Goal: Information Seeking & Learning: Learn about a topic

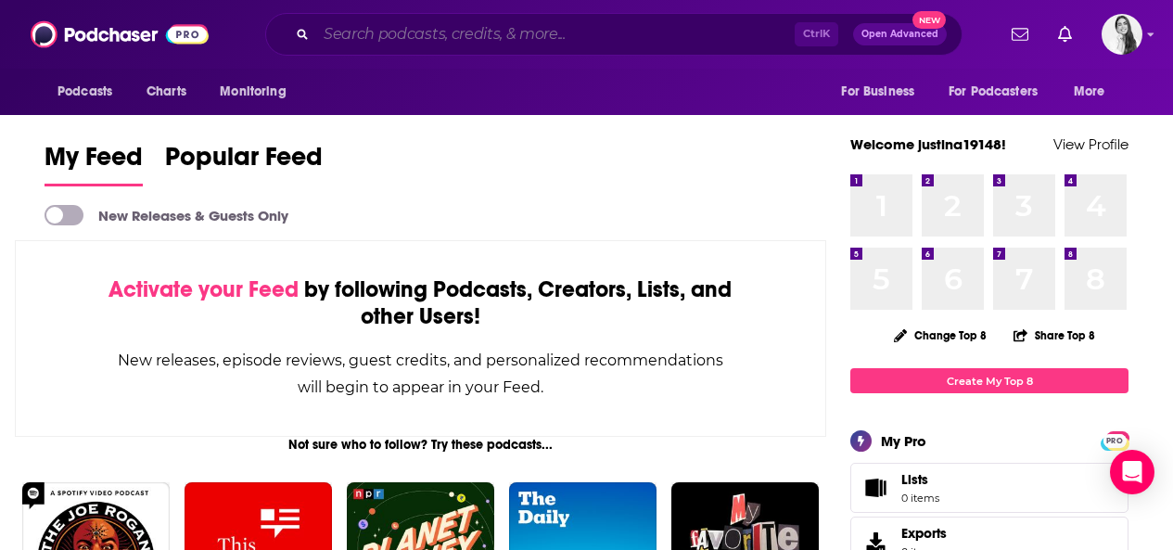
click at [377, 44] on input "Search podcasts, credits, & more..." at bounding box center [555, 34] width 478 height 30
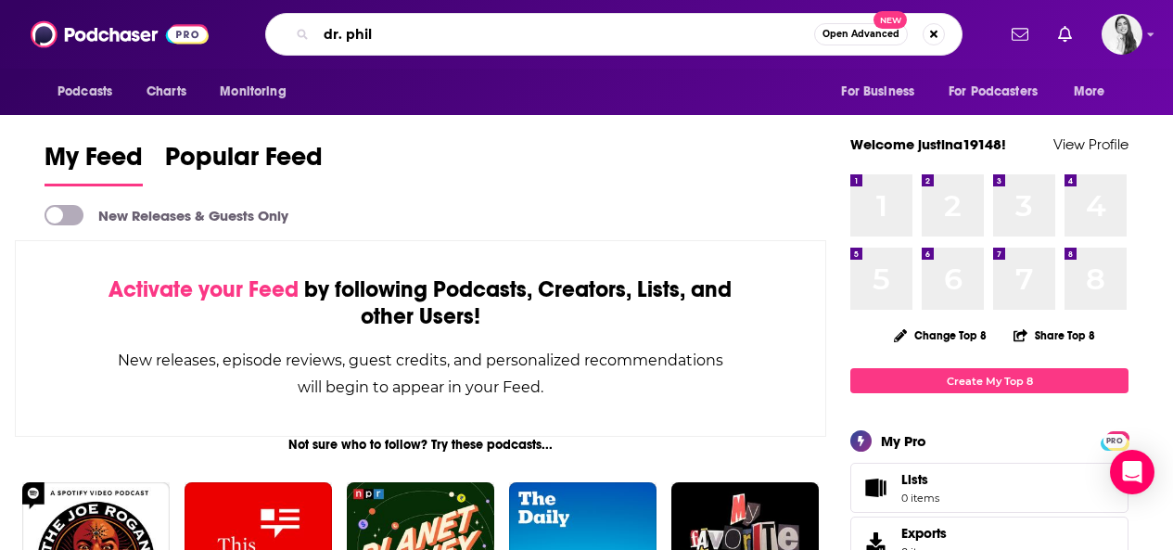
type input "dr. phil"
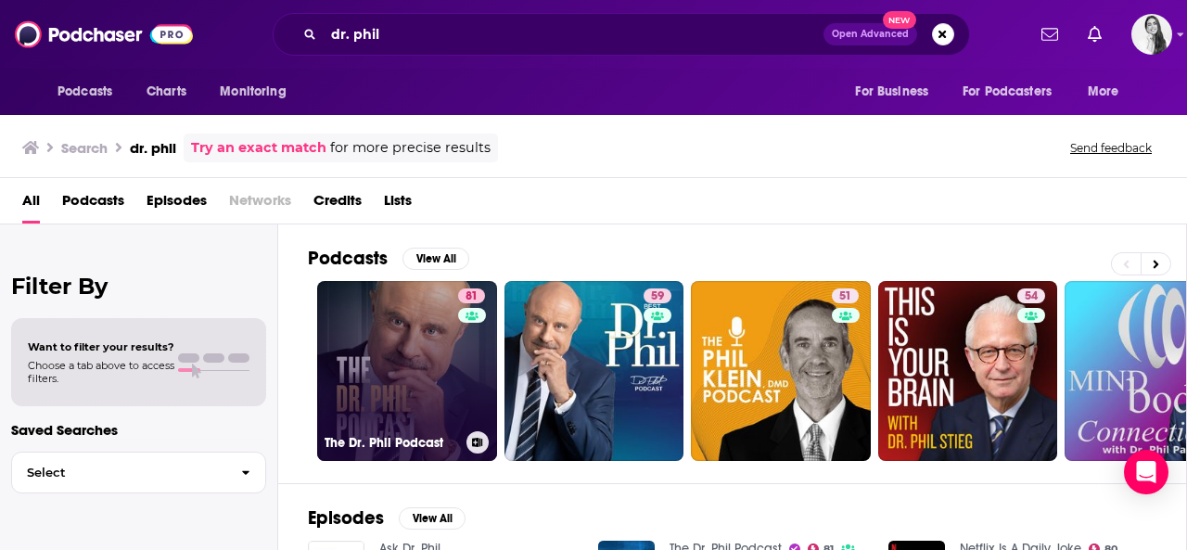
click at [392, 300] on link "81 The Dr. Phil Podcast" at bounding box center [407, 371] width 180 height 180
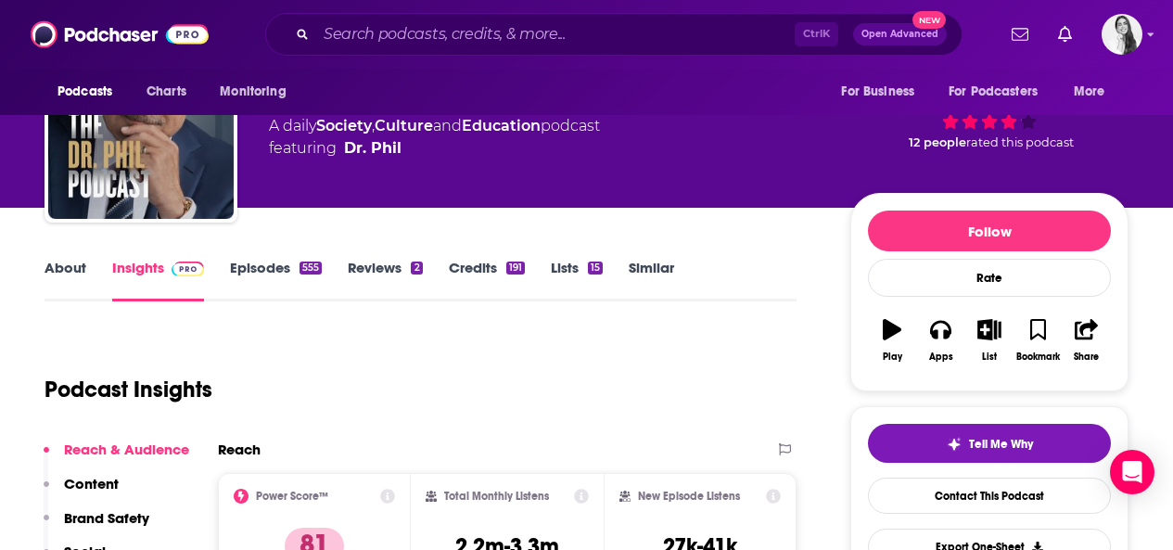
scroll to position [185, 0]
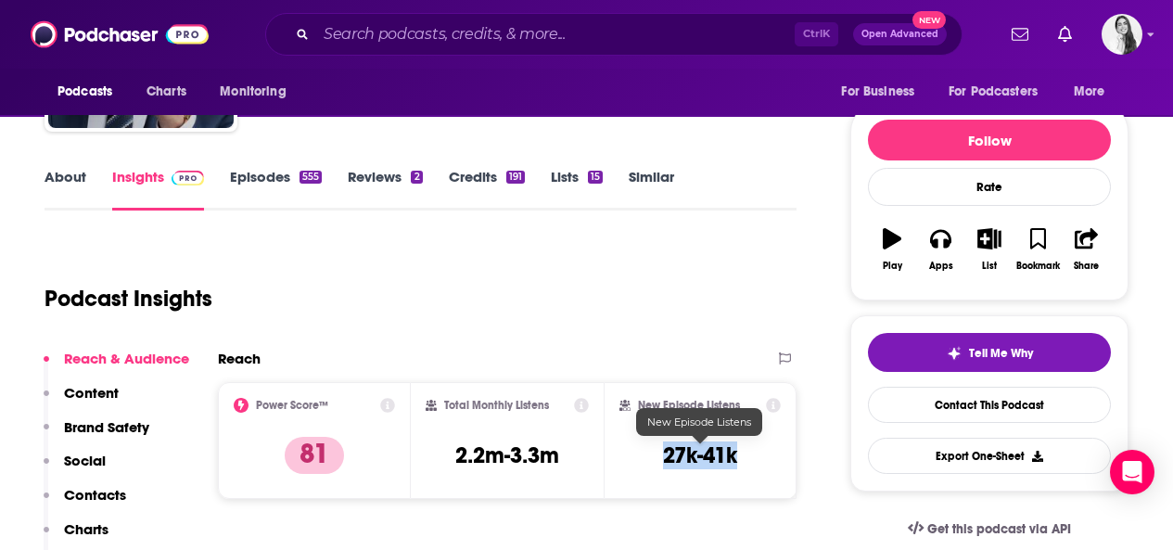
click at [662, 458] on div "New Episode Listens 27k-41k" at bounding box center [699, 440] width 161 height 85
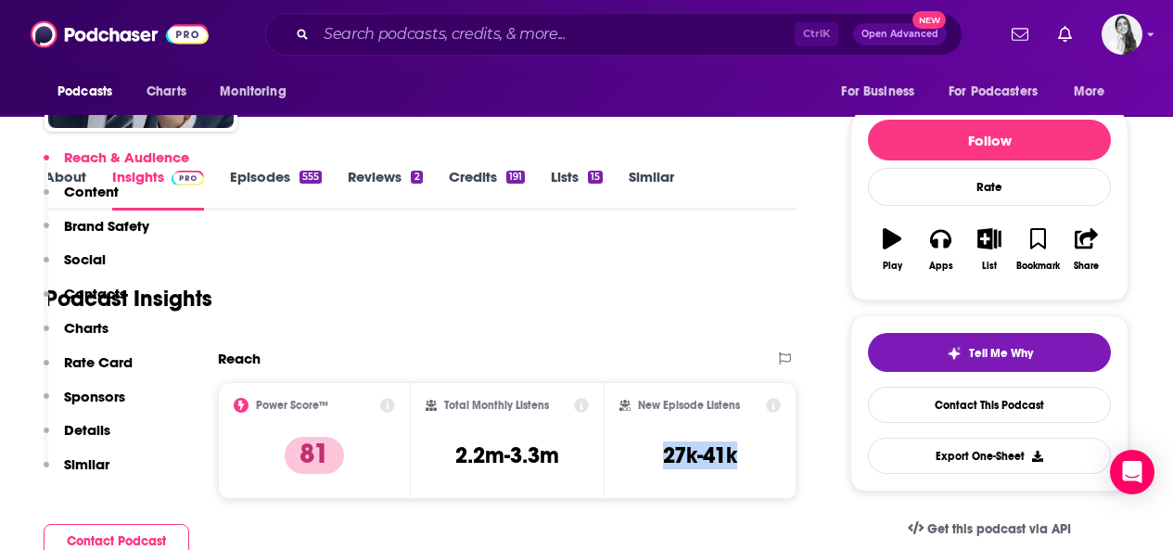
scroll to position [371, 0]
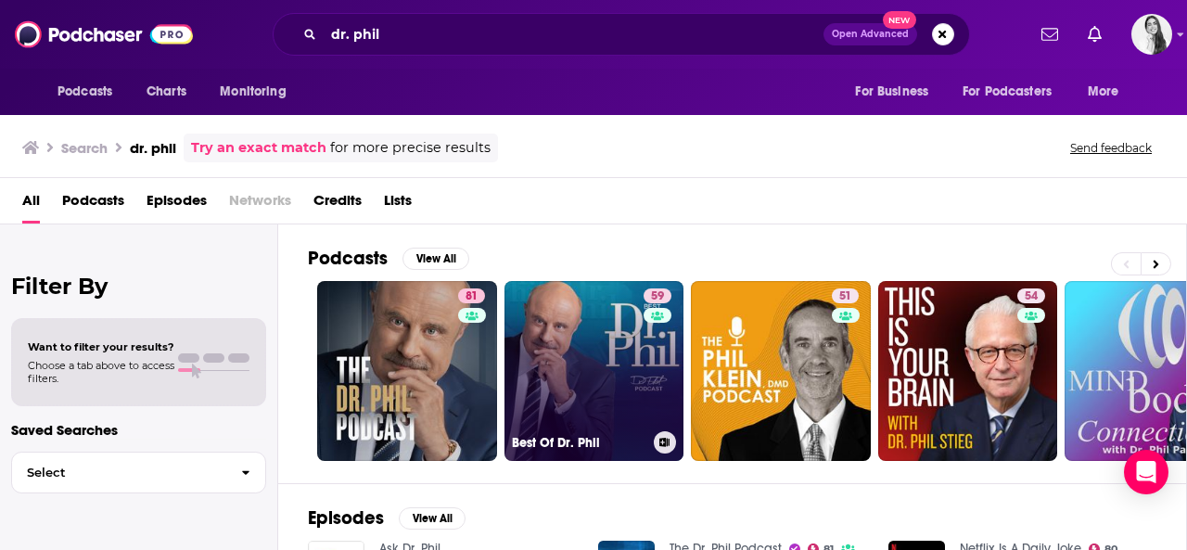
click at [620, 382] on link "59 Best Of Dr. Phil" at bounding box center [594, 371] width 180 height 180
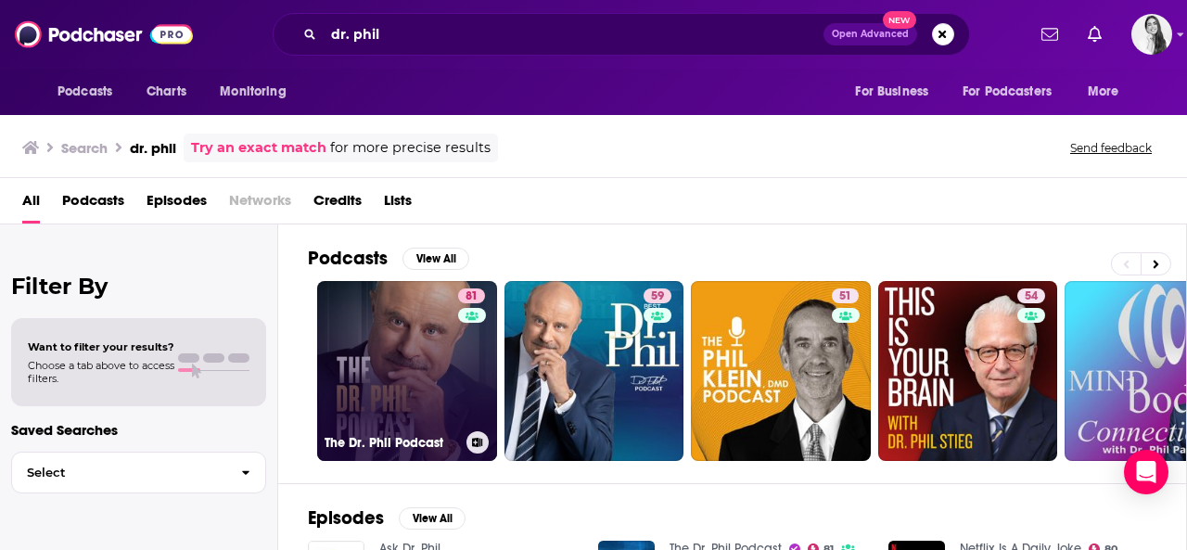
click at [446, 340] on link "81 The Dr. Phil Podcast" at bounding box center [407, 371] width 180 height 180
